Goal: Use online tool/utility: Use online tool/utility

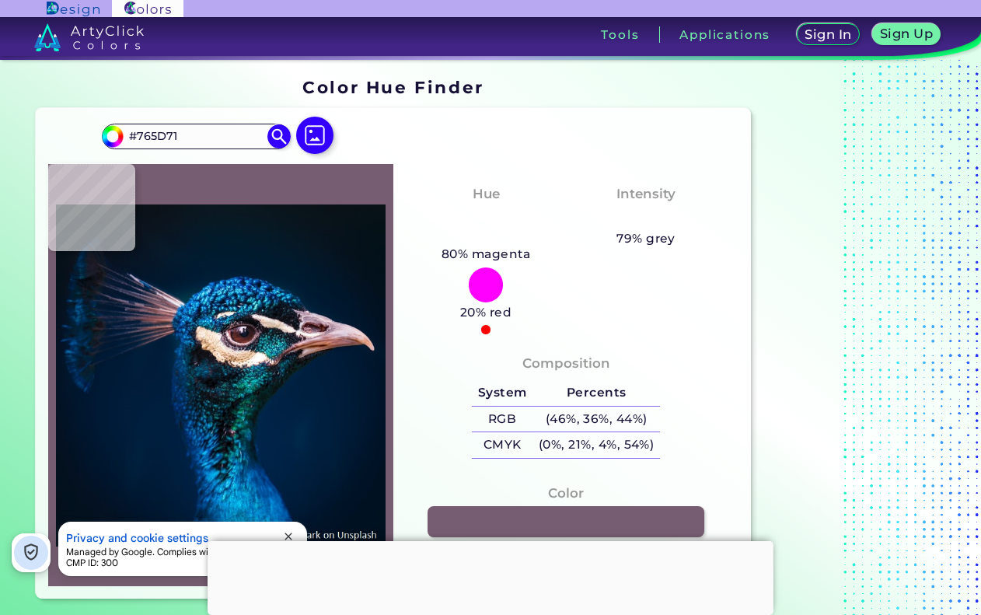
type input "#00264d"
type input "#00264D"
type input "#04192a"
type input "#04192A"
type input "#081827"
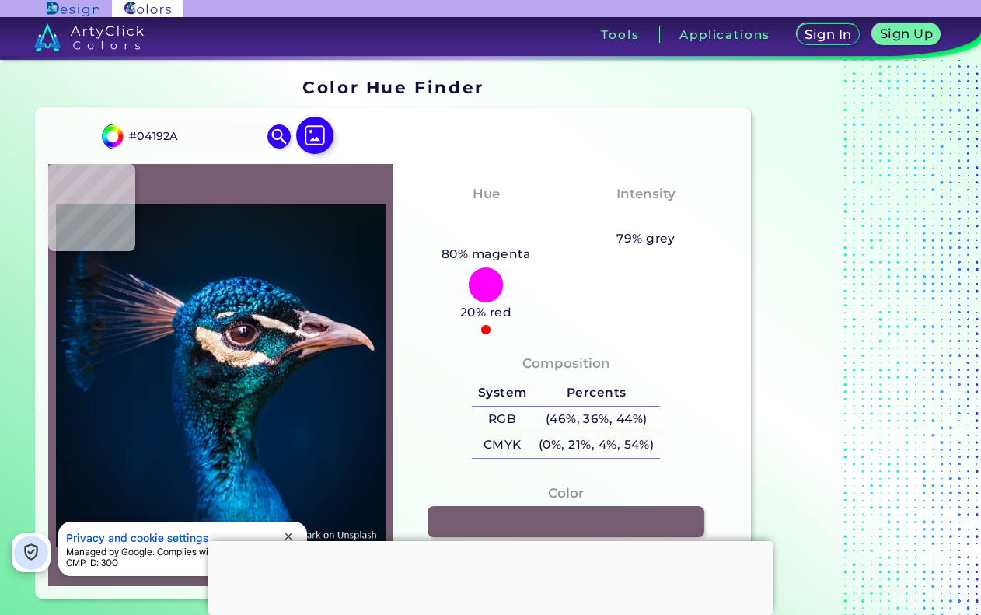
type input "#081827"
type input "#081626"
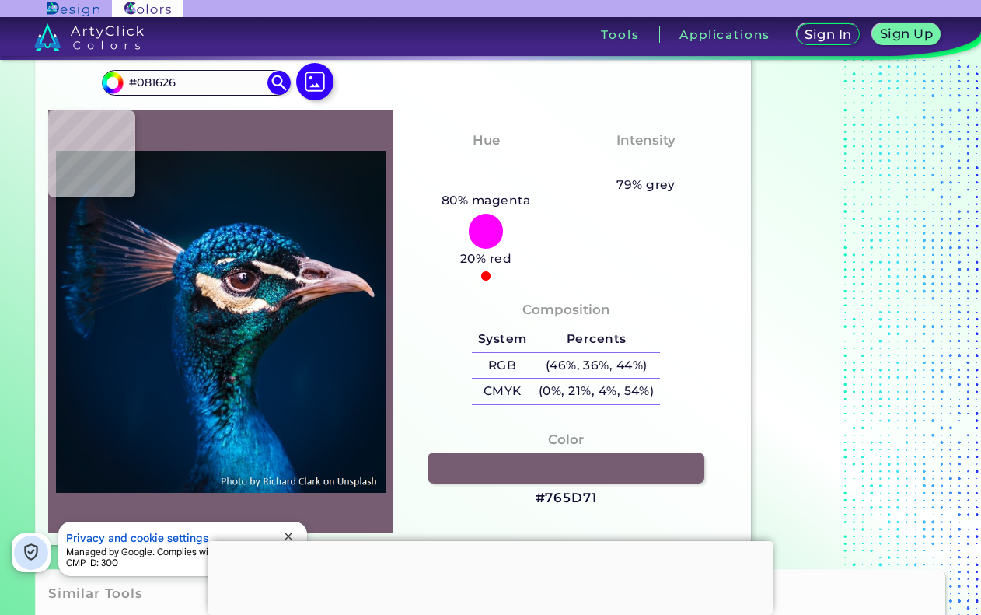
type input "#091625"
type input "#0a1624"
type input "#0A1624"
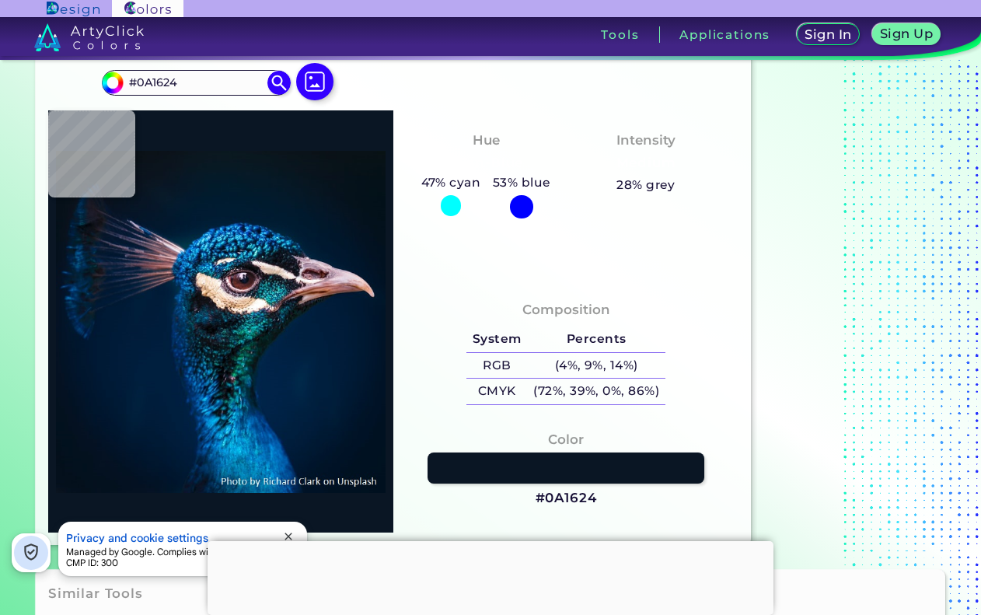
type input "#0a1622"
type input "#0A1622"
type input "#0a1521"
type input "#0A1521"
type input "#0c151e"
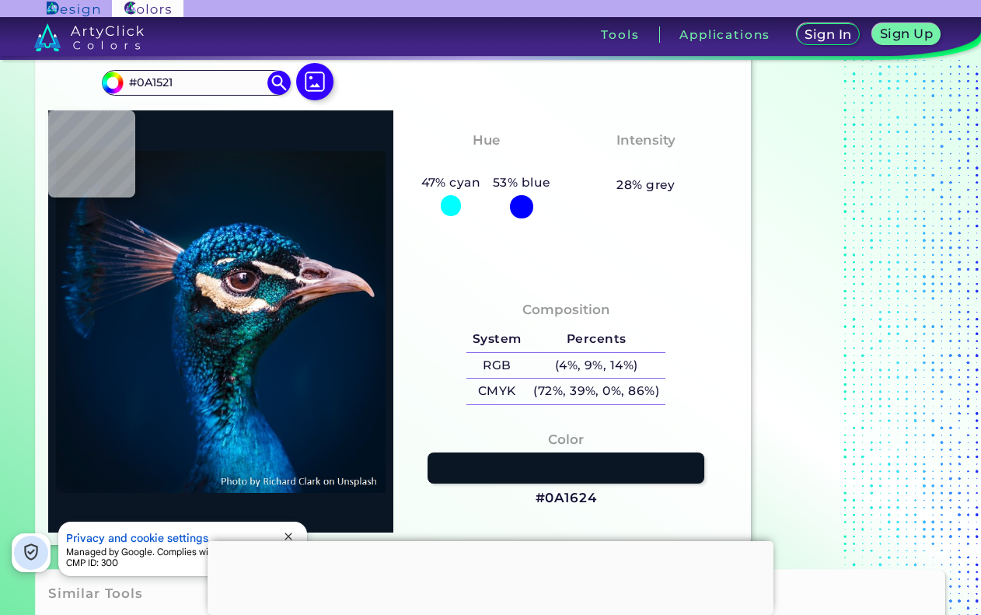
type input "#0C151E"
type input "#0a151b"
type input "#0A151B"
type input "#000000"
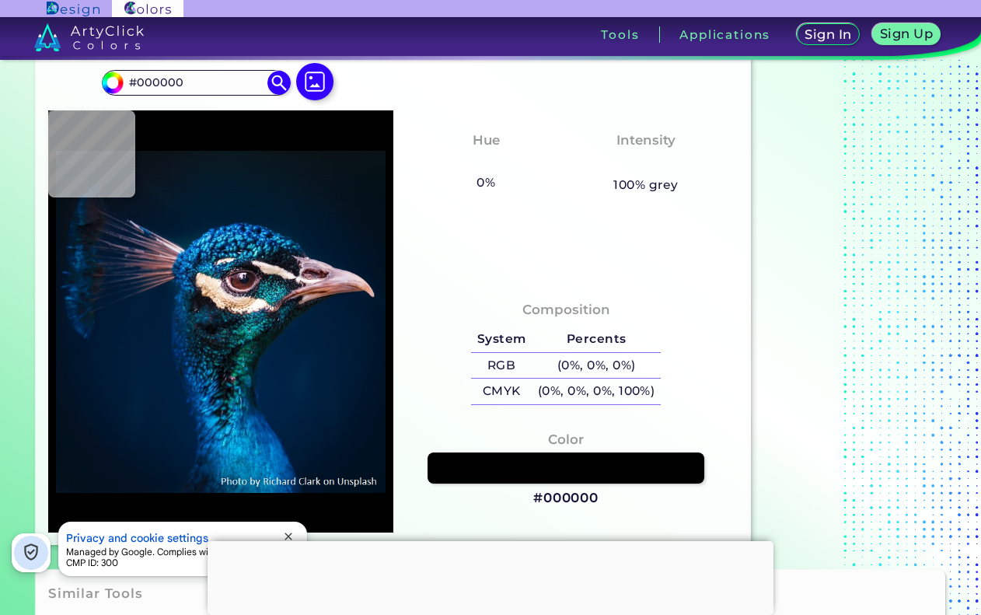
type input "#09131c"
type input "#09131C"
type input "#071522"
type input "#051525"
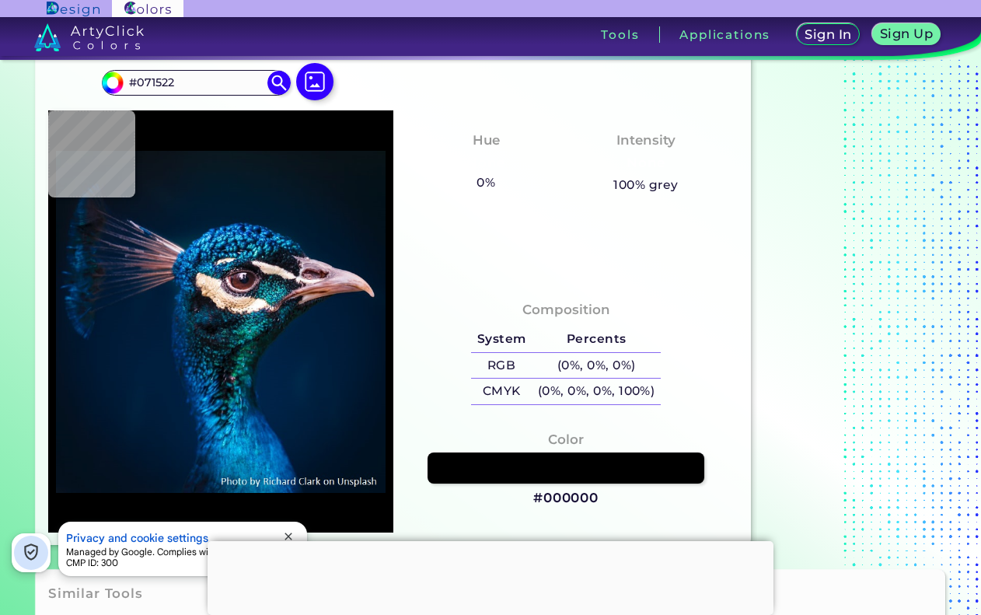
type input "#051525"
type input "#041527"
type input "#011627"
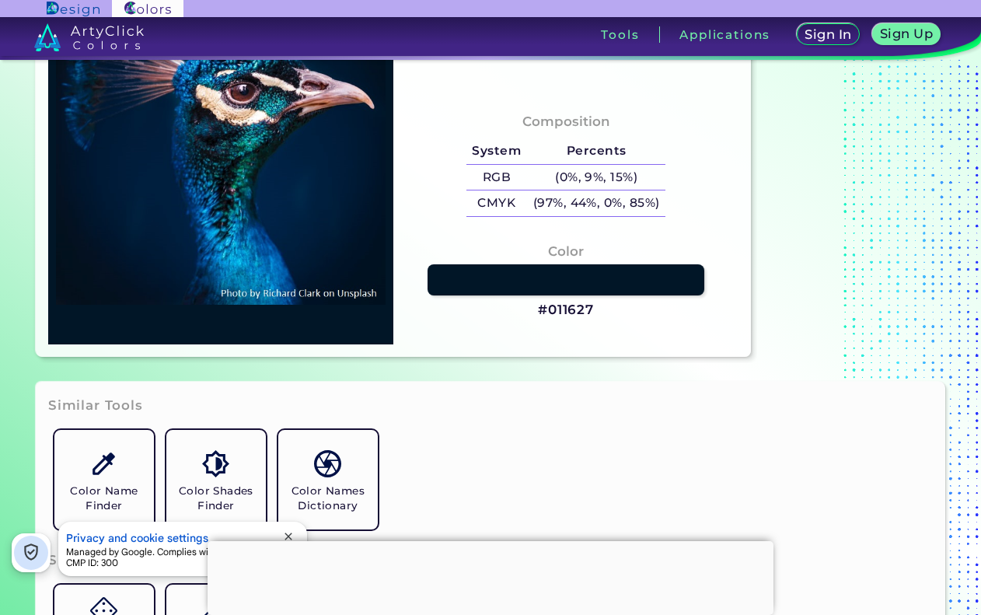
scroll to position [414, 0]
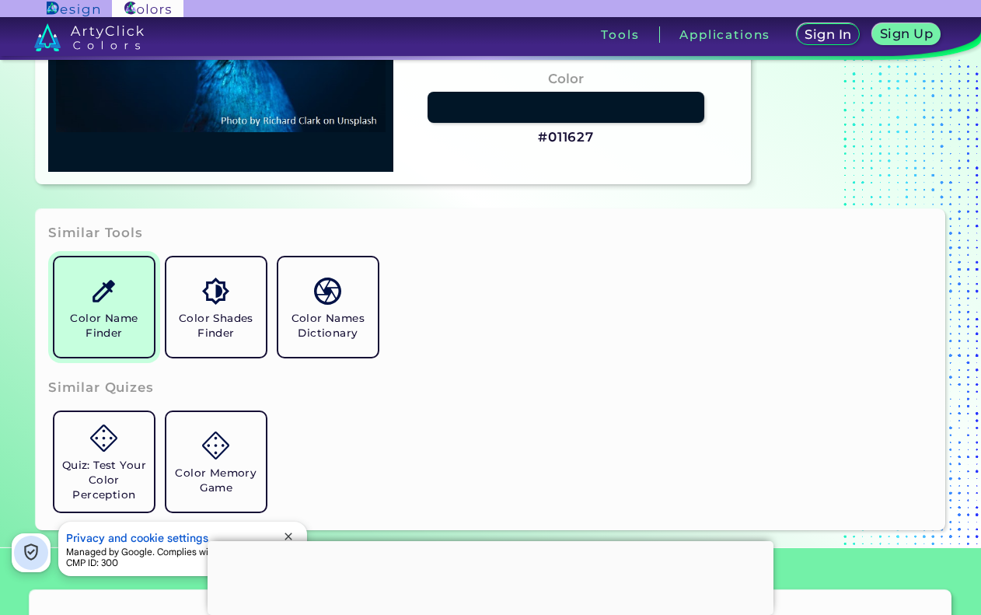
click at [125, 306] on link "Color Name Finder" at bounding box center [104, 307] width 112 height 112
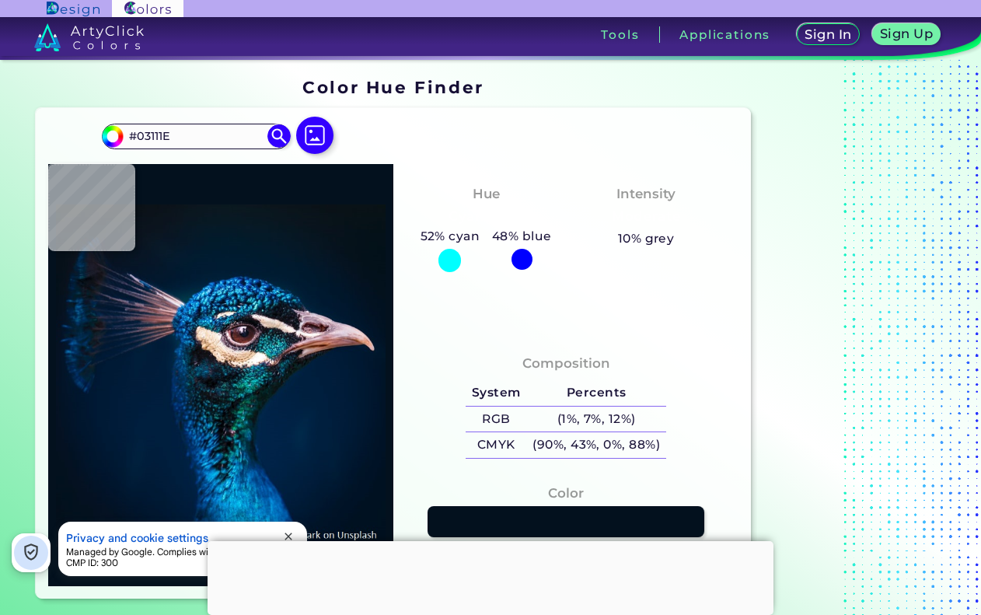
scroll to position [414, 0]
